Goal: Transaction & Acquisition: Subscribe to service/newsletter

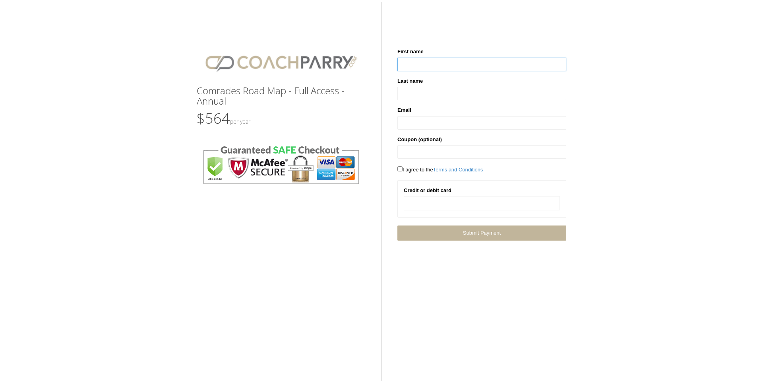
click at [449, 60] on input "text" at bounding box center [482, 65] width 169 height 14
click at [449, 61] on input "text" at bounding box center [482, 65] width 169 height 14
type input "******"
click at [437, 124] on input "text" at bounding box center [482, 123] width 169 height 14
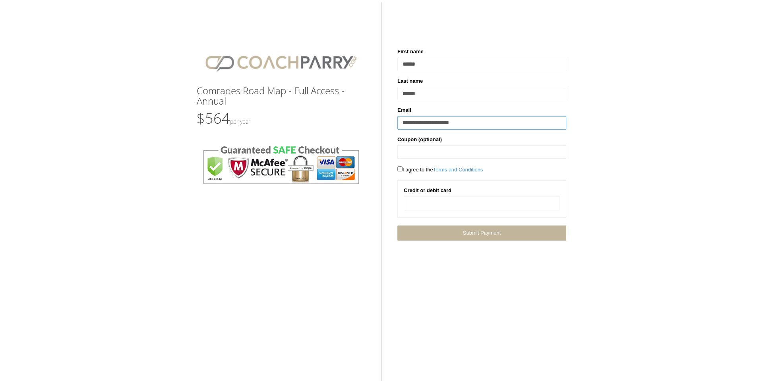
type input "**********"
click at [685, 178] on div "Comrades Road Map - Full Access - Annual $564 Per Year Sorry there was a proble…" at bounding box center [381, 124] width 763 height 233
drag, startPoint x: 511, startPoint y: 235, endPoint x: 555, endPoint y: 244, distance: 44.9
click at [511, 235] on link "Next Submit Payment" at bounding box center [482, 232] width 169 height 15
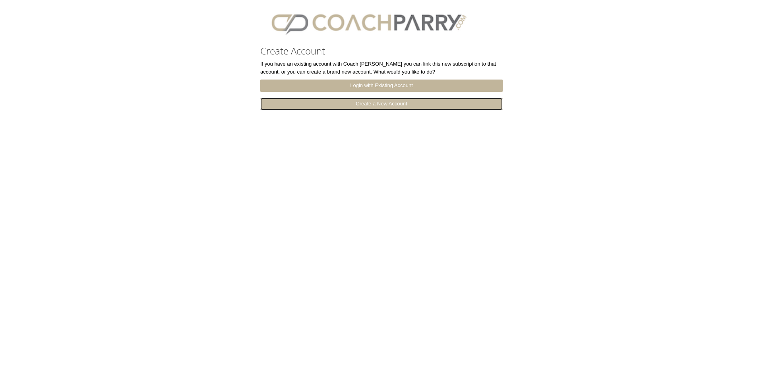
click at [308, 106] on link "Create a New Account" at bounding box center [381, 104] width 243 height 12
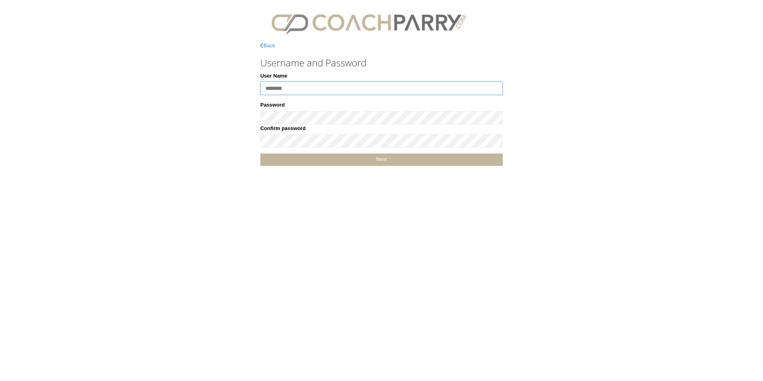
click at [293, 89] on input "User Name" at bounding box center [381, 89] width 243 height 14
type input "**********"
click at [431, 161] on link "Next" at bounding box center [381, 159] width 243 height 12
click at [265, 45] on link "Back" at bounding box center [267, 46] width 15 height 6
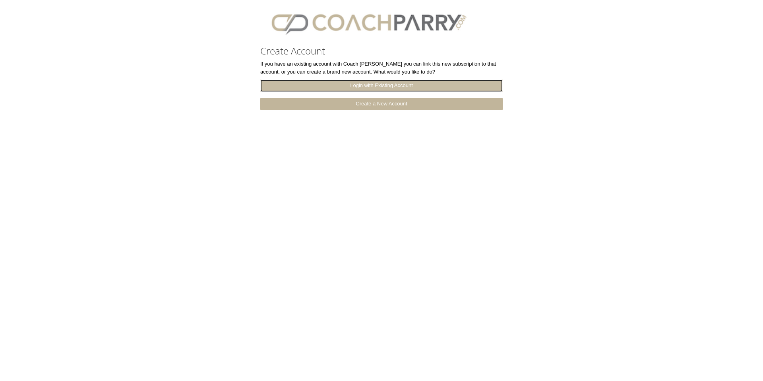
click at [346, 84] on link "Login with Existing Account" at bounding box center [381, 86] width 243 height 12
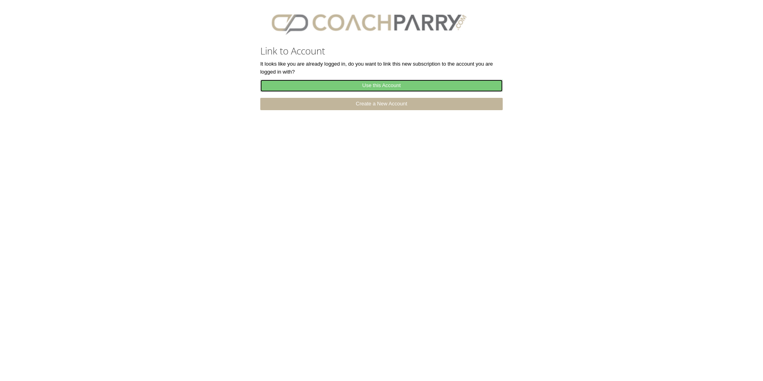
click at [412, 87] on link "Use this Account" at bounding box center [381, 86] width 243 height 12
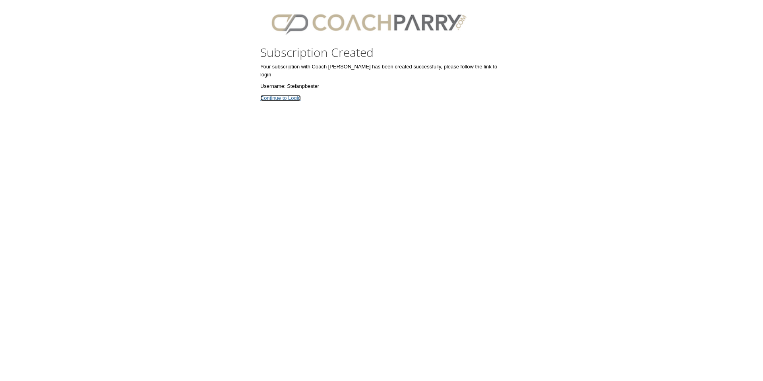
click at [276, 95] on link "Continue to Login" at bounding box center [280, 98] width 41 height 6
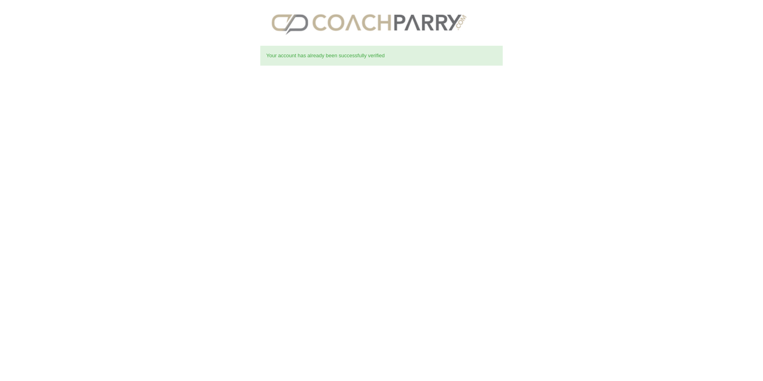
click at [297, 56] on div "Your account has already been successfully verified" at bounding box center [381, 56] width 243 height 20
